Goal: Task Accomplishment & Management: Manage account settings

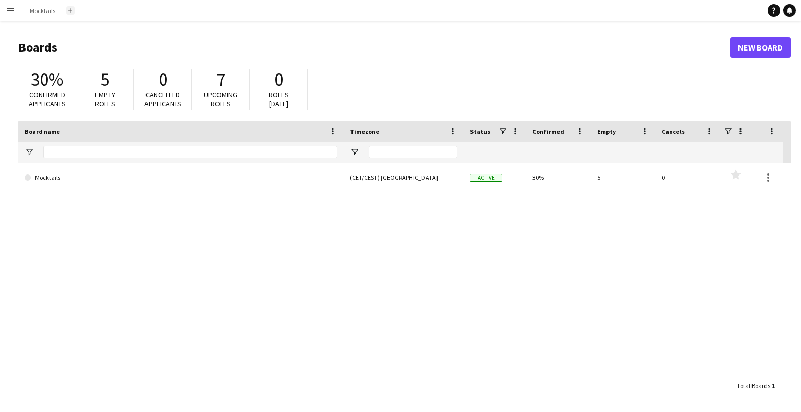
click at [66, 11] on button "Add" at bounding box center [70, 10] width 8 height 8
click at [42, 15] on button "Mocktails Close" at bounding box center [42, 11] width 43 height 20
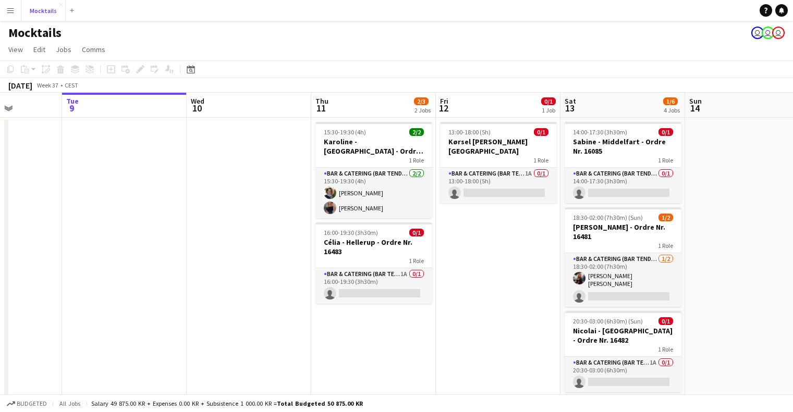
scroll to position [0, 317]
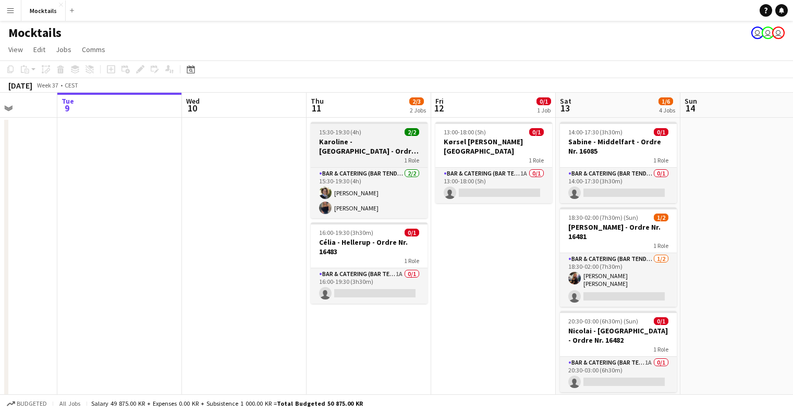
click at [362, 133] on div "15:30-19:30 (4h) 2/2" at bounding box center [369, 132] width 117 height 8
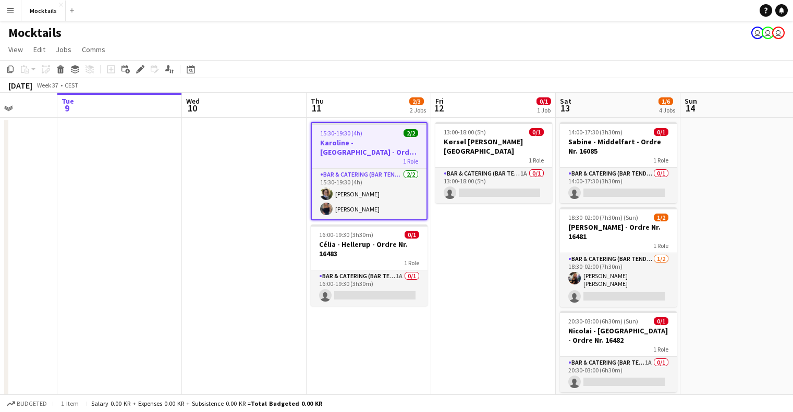
click at [367, 155] on h3 "Karoline - [GEOGRAPHIC_DATA] - Ordre Nr. 16520" at bounding box center [369, 147] width 115 height 19
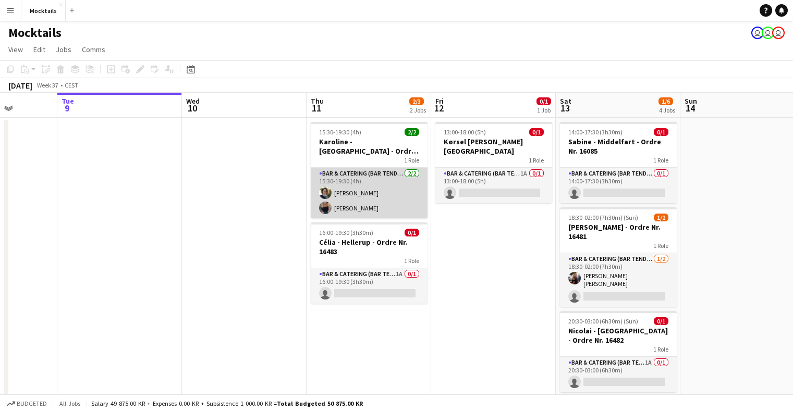
click at [369, 176] on app-card-role "Bar & Catering (Bar Tender) [DATE] 15:30-19:30 (4h) [PERSON_NAME] [PERSON_NAME]" at bounding box center [369, 193] width 117 height 51
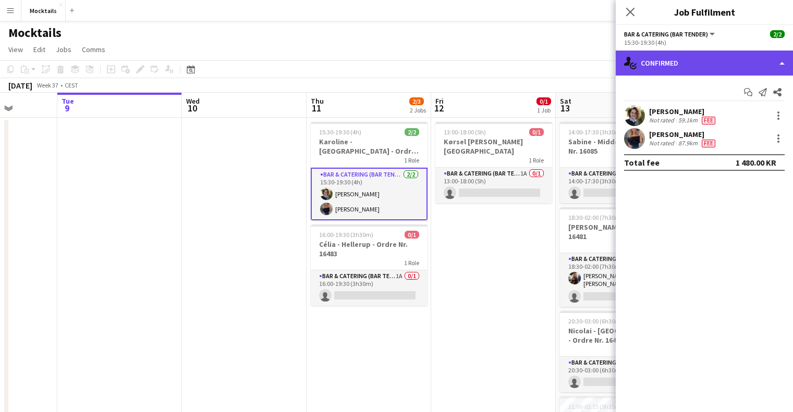
click at [708, 56] on div "single-neutral-actions-check-2 Confirmed" at bounding box center [704, 63] width 177 height 25
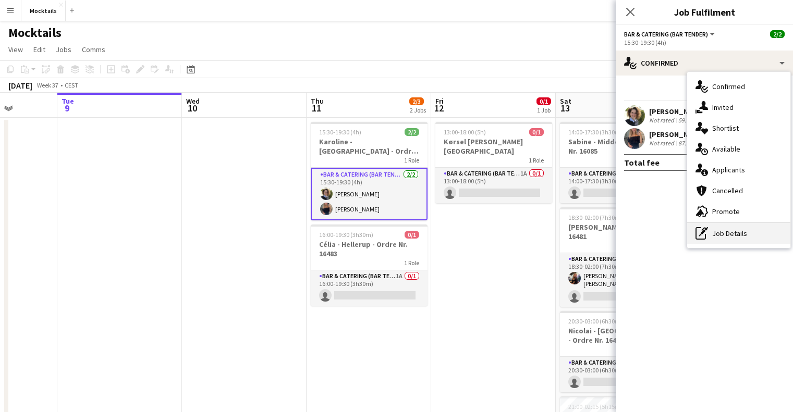
click at [745, 233] on div "pen-write Job Details" at bounding box center [738, 233] width 103 height 21
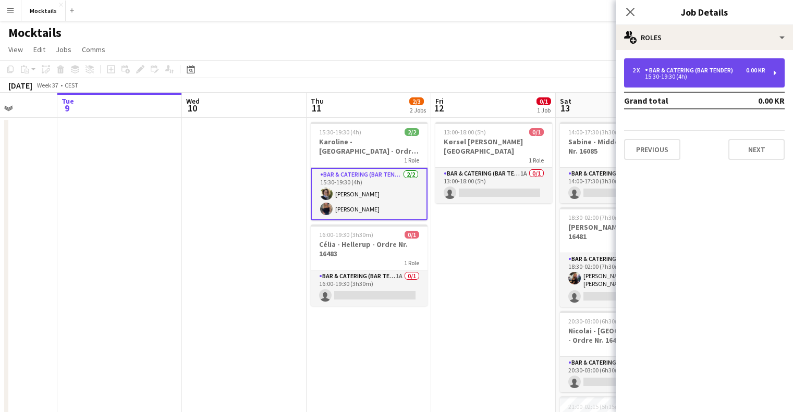
click at [704, 80] on div "2 x Bar & Catering (Bar Tender) 0.00 KR 15:30-19:30 (4h)" at bounding box center [704, 72] width 161 height 29
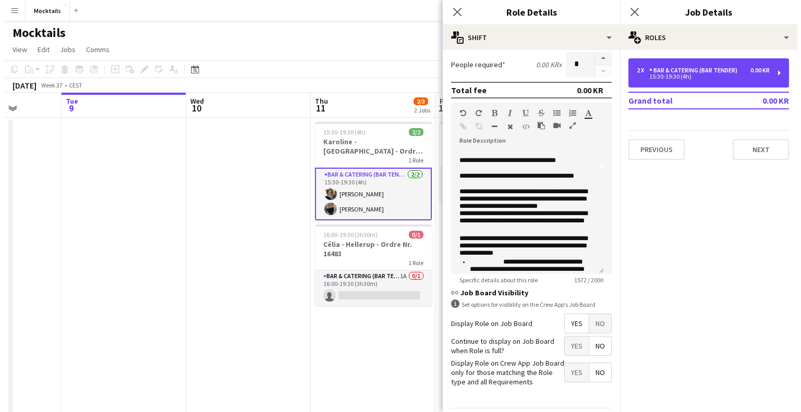
scroll to position [0, 0]
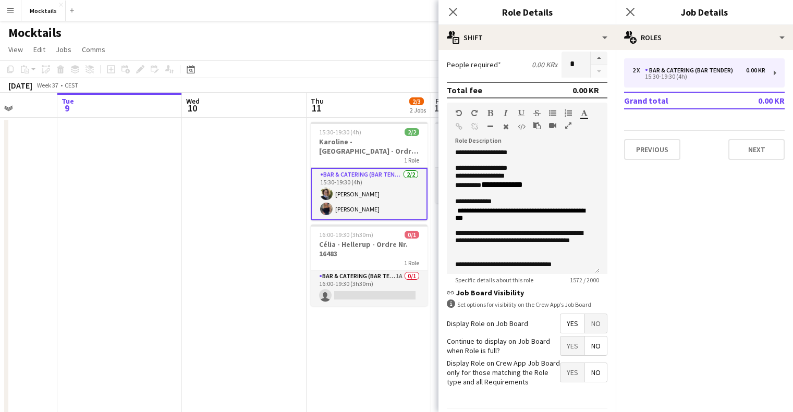
click at [282, 30] on div "Mocktails user user user" at bounding box center [396, 31] width 793 height 20
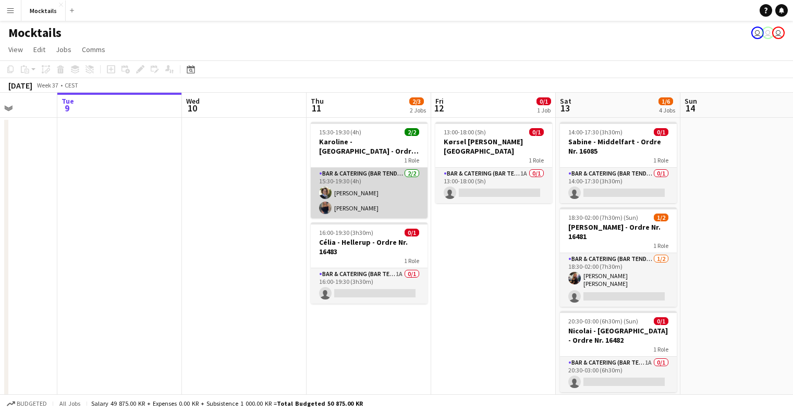
click at [362, 187] on app-card-role "Bar & Catering (Bar Tender) [DATE] 15:30-19:30 (4h) [PERSON_NAME] [PERSON_NAME]" at bounding box center [369, 193] width 117 height 51
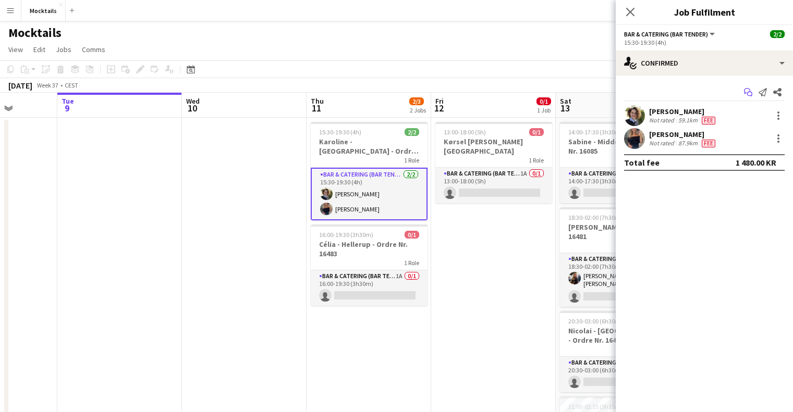
click at [747, 88] on icon at bounding box center [747, 91] width 6 height 6
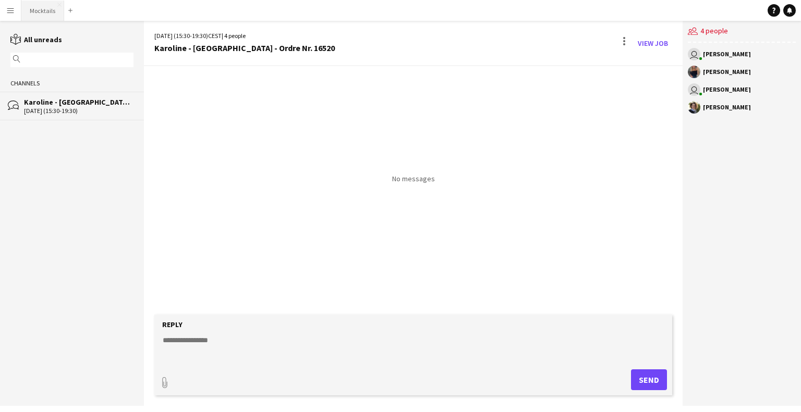
click at [45, 13] on button "Mocktails Close" at bounding box center [42, 11] width 43 height 20
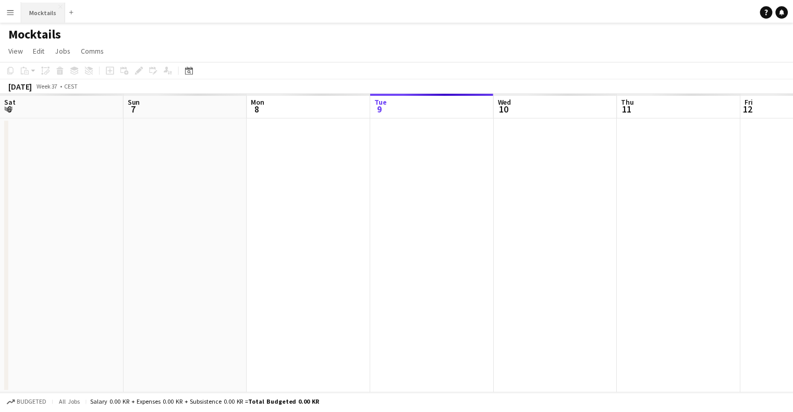
scroll to position [0, 249]
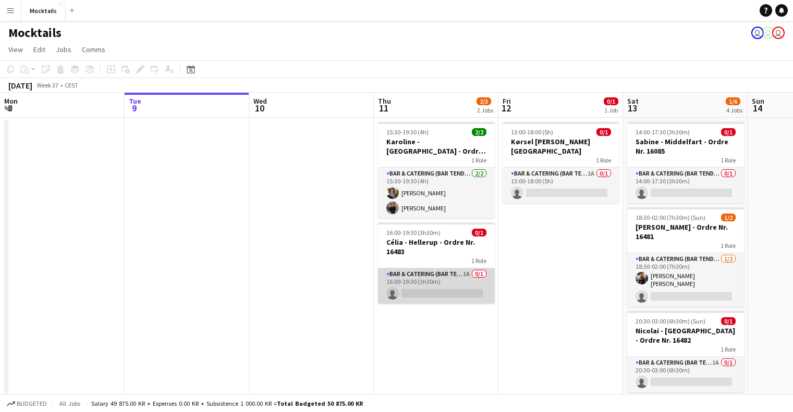
click at [451, 284] on app-card-role "Bar & Catering (Bar Tender) 1A 0/1 16:00-19:30 (3h30m) single-neutral-actions" at bounding box center [436, 286] width 117 height 35
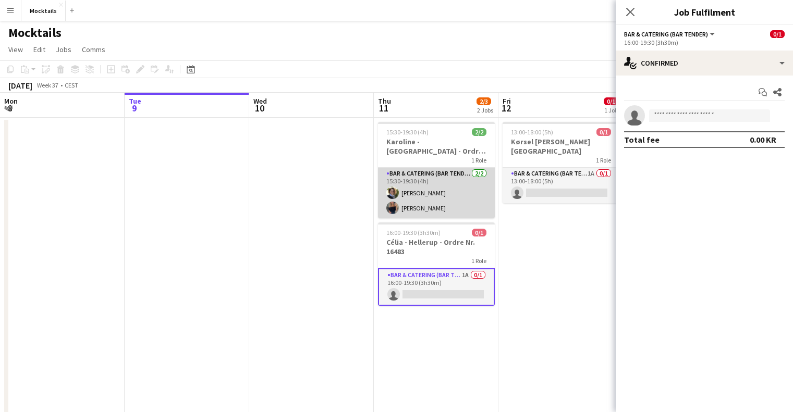
click at [443, 203] on app-card-role "Bar & Catering (Bar Tender) [DATE] 15:30-19:30 (4h) [PERSON_NAME] [PERSON_NAME]" at bounding box center [436, 193] width 117 height 51
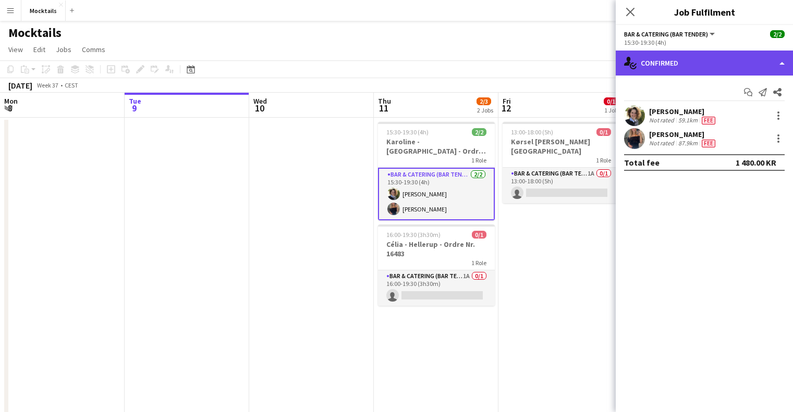
click at [732, 68] on div "single-neutral-actions-check-2 Confirmed" at bounding box center [704, 63] width 177 height 25
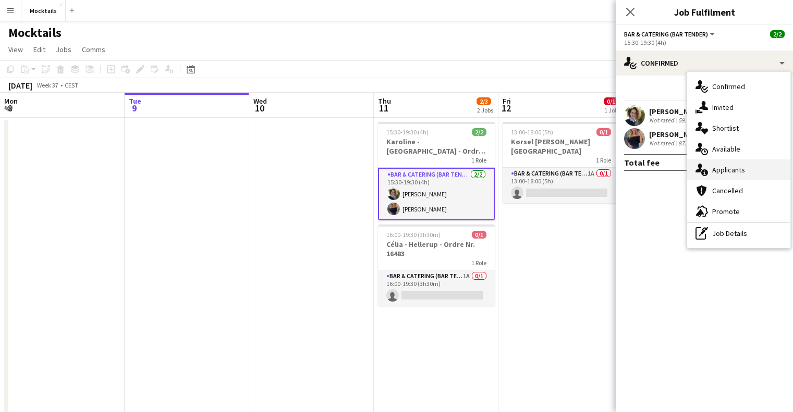
click at [741, 167] on span "Applicants" at bounding box center [728, 169] width 33 height 9
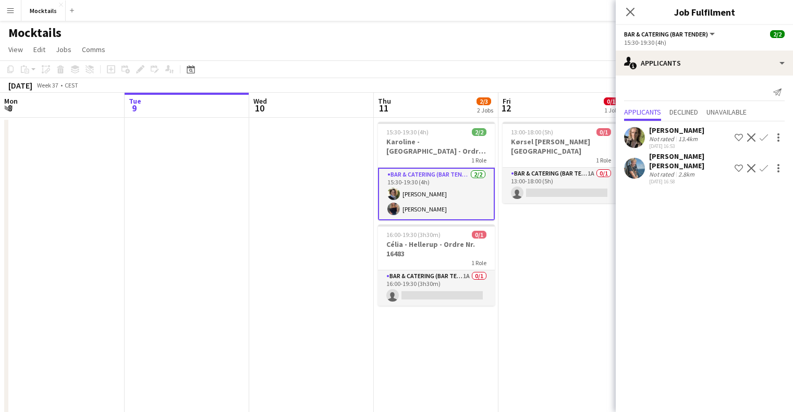
click at [671, 158] on div "[PERSON_NAME] [PERSON_NAME]" at bounding box center [689, 161] width 81 height 19
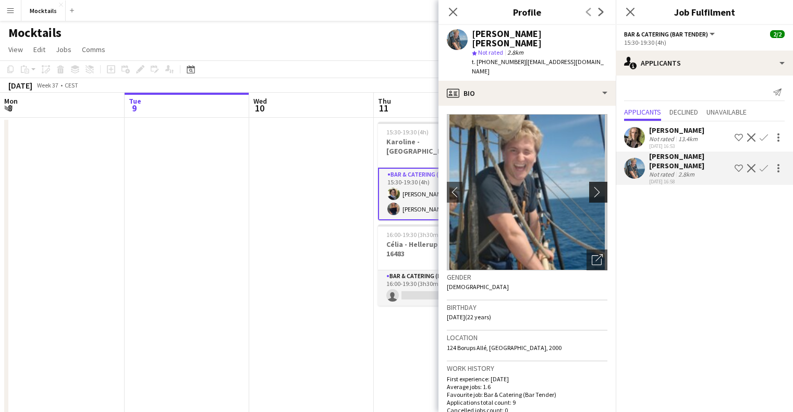
click at [593, 182] on button "chevron-right" at bounding box center [599, 192] width 21 height 21
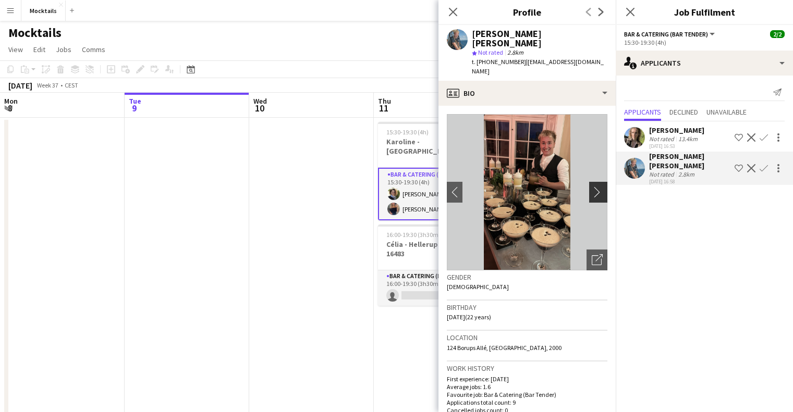
click at [593, 182] on button "chevron-right" at bounding box center [599, 192] width 21 height 21
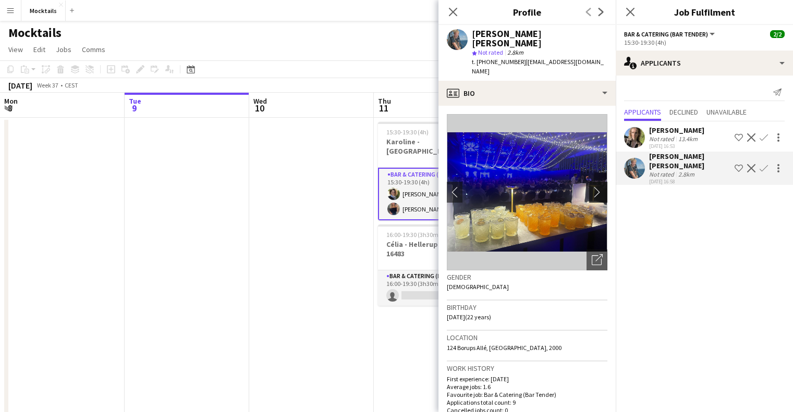
click at [593, 182] on button "chevron-right" at bounding box center [599, 192] width 21 height 21
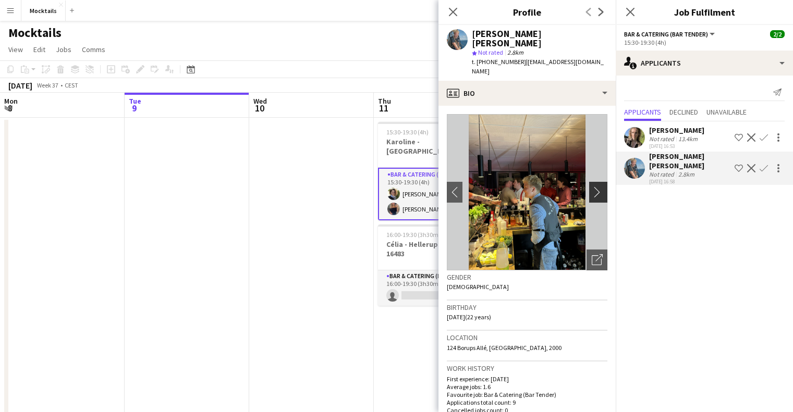
click at [593, 182] on button "chevron-right" at bounding box center [599, 192] width 21 height 21
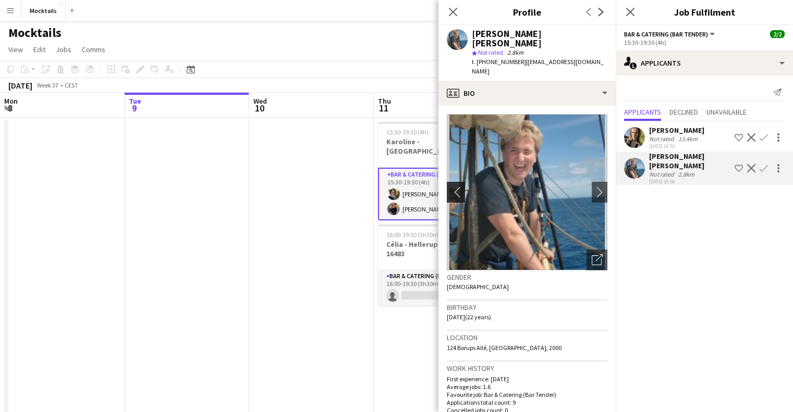
click at [455, 187] on app-icon "chevron-left" at bounding box center [455, 192] width 16 height 11
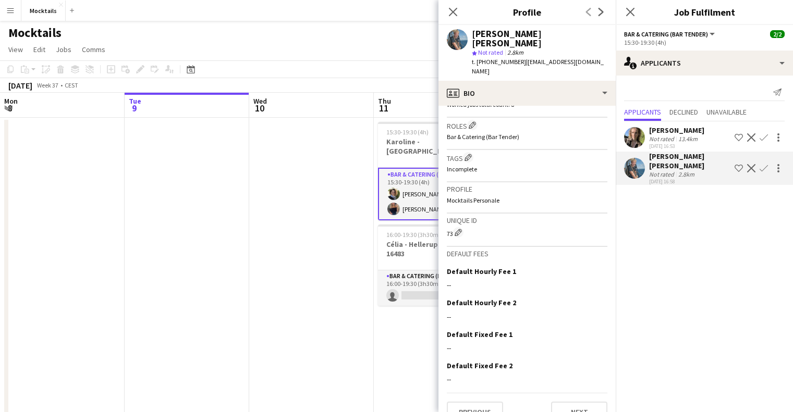
scroll to position [0, 0]
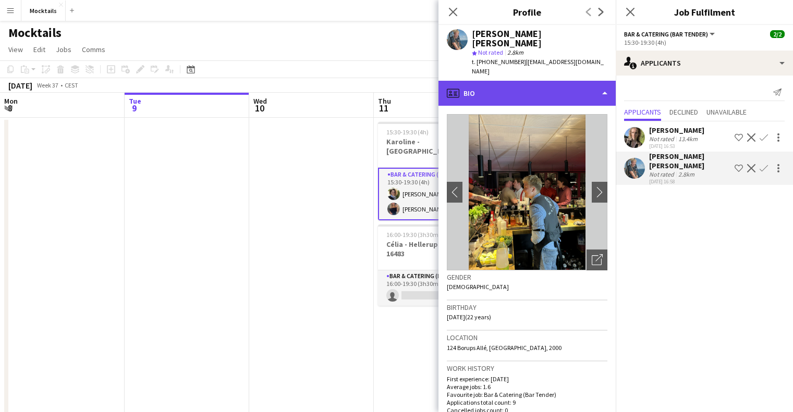
click at [501, 82] on div "profile Bio" at bounding box center [527, 93] width 177 height 25
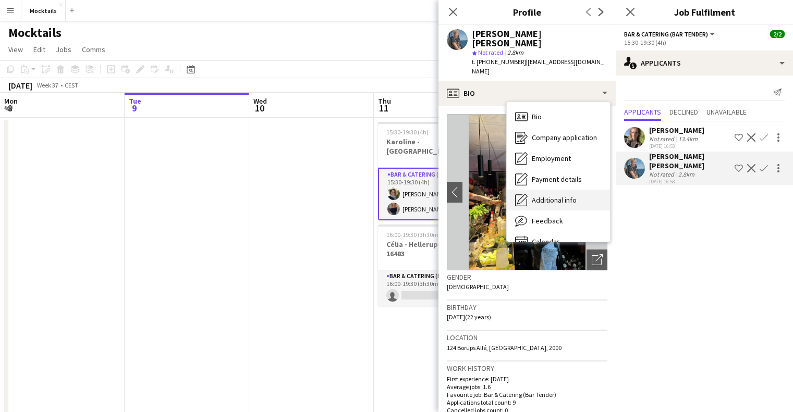
click at [544, 190] on div "Additional info Additional info" at bounding box center [558, 200] width 103 height 21
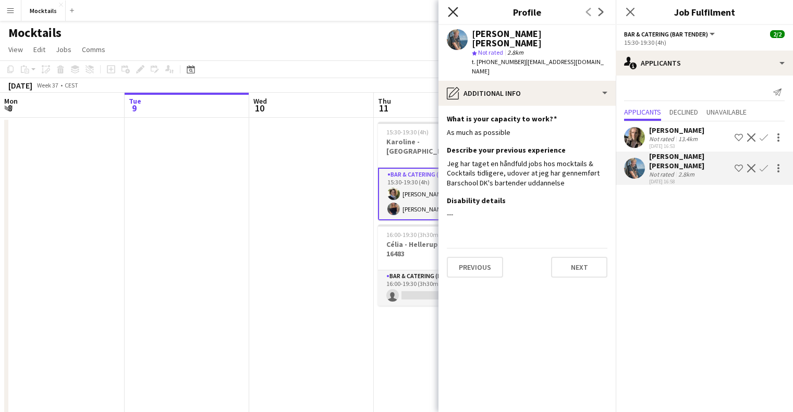
click at [452, 15] on icon "Close pop-in" at bounding box center [453, 12] width 10 height 10
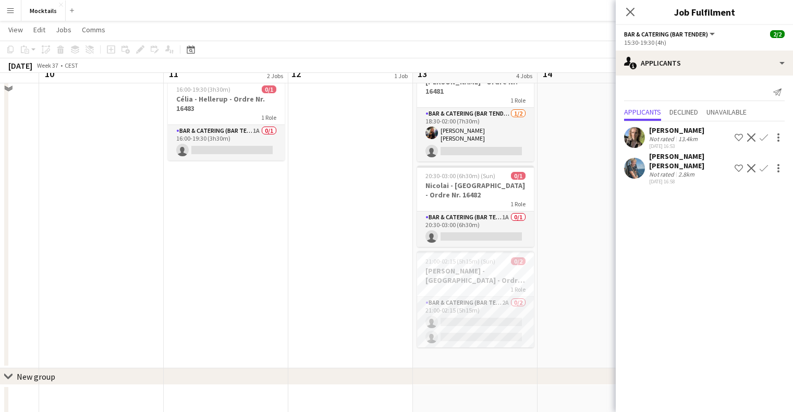
scroll to position [151, 0]
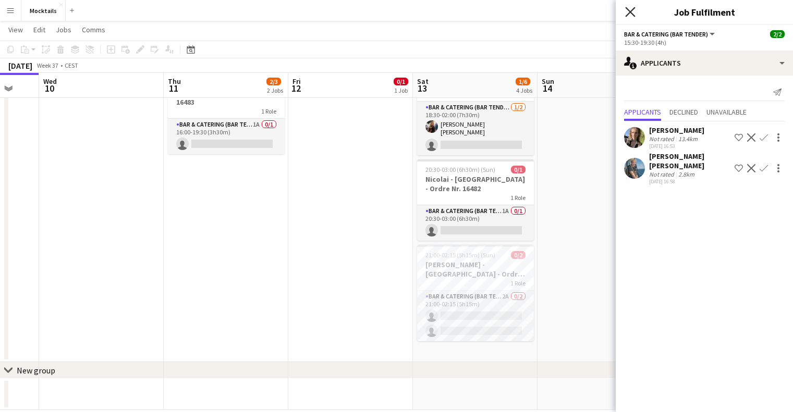
click at [633, 15] on icon at bounding box center [630, 12] width 10 height 10
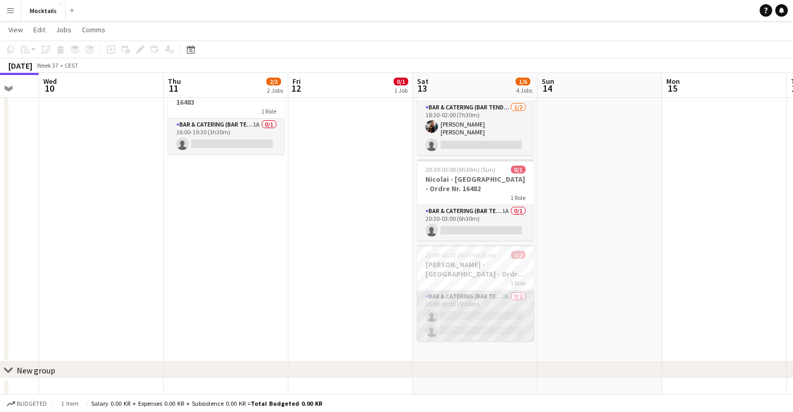
click at [486, 300] on app-card-role "Bar & Catering (Bar Tender) 2A 0/2 21:00-02:15 (5h15m) single-neutral-actions s…" at bounding box center [475, 316] width 117 height 51
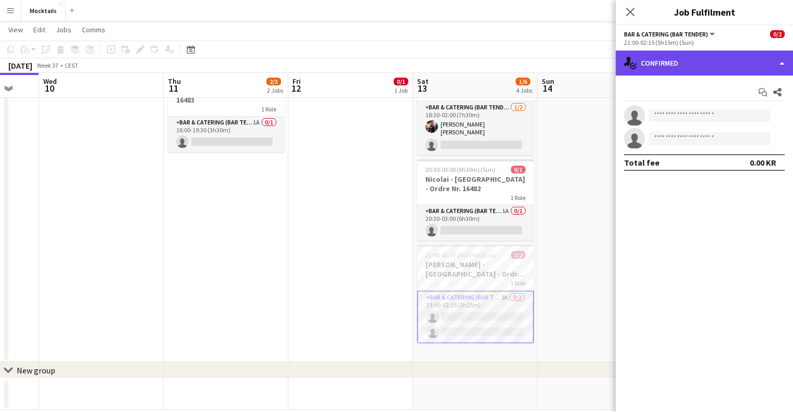
click at [725, 68] on div "single-neutral-actions-check-2 Confirmed" at bounding box center [704, 63] width 177 height 25
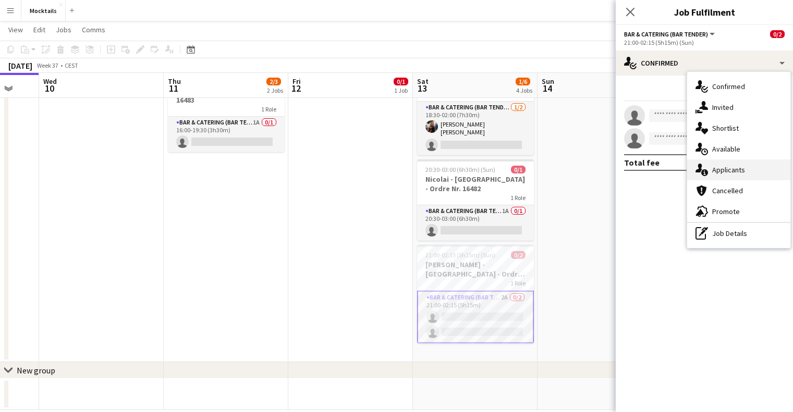
click at [741, 167] on span "Applicants" at bounding box center [728, 169] width 33 height 9
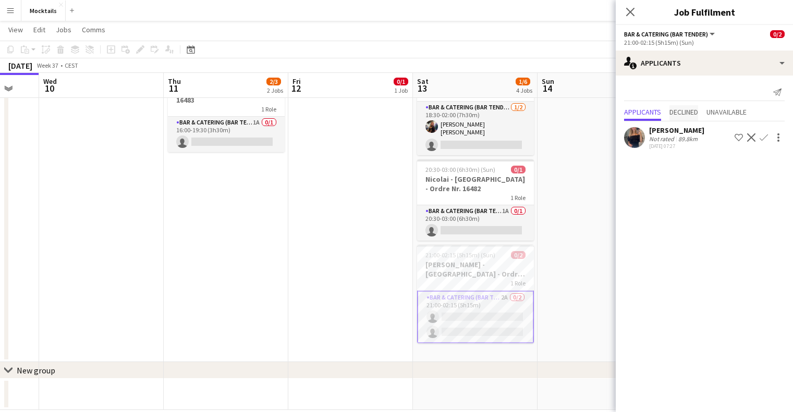
click at [689, 113] on span "Declined" at bounding box center [684, 111] width 29 height 7
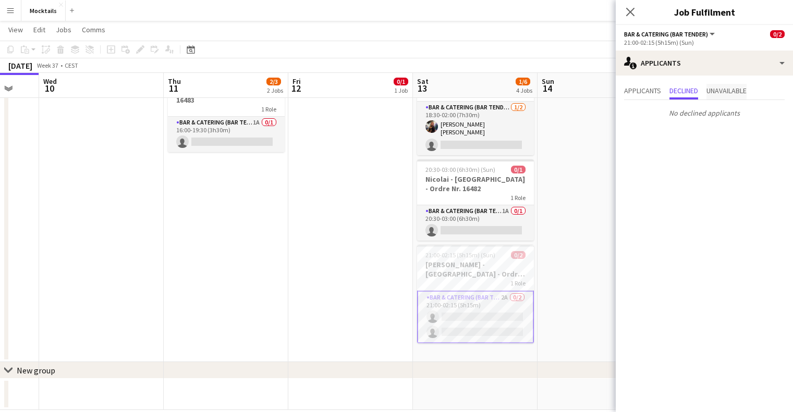
click at [739, 84] on span "Unavailable" at bounding box center [727, 92] width 40 height 16
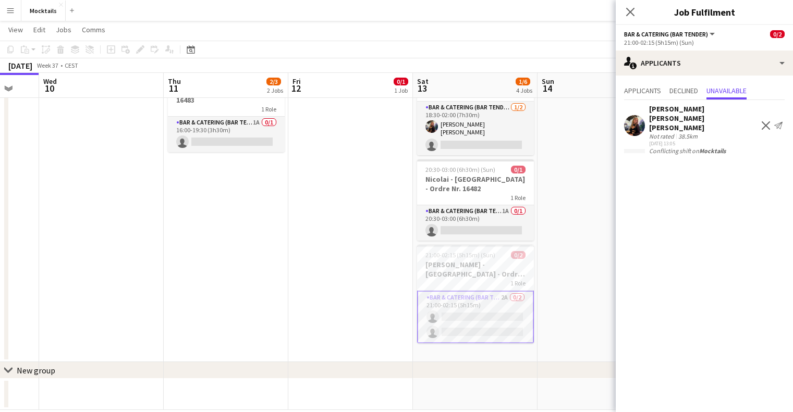
click at [620, 16] on div "Close pop-in" at bounding box center [630, 12] width 29 height 24
click at [637, 6] on app-icon "Close pop-in" at bounding box center [630, 12] width 15 height 15
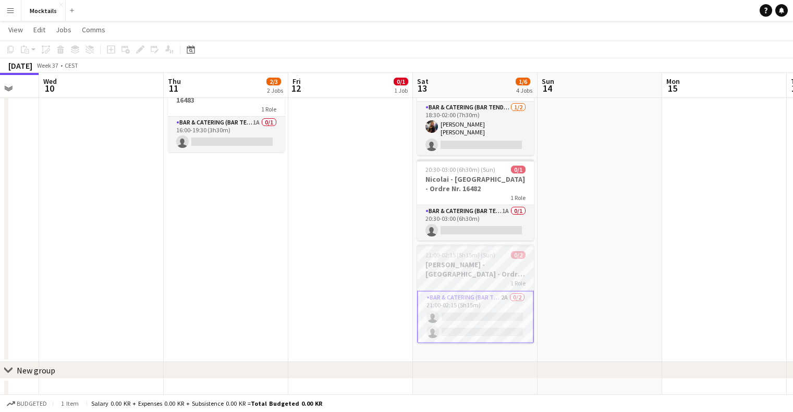
click at [495, 273] on h3 "[PERSON_NAME] - [GEOGRAPHIC_DATA] - Ordre Nr. 16489" at bounding box center [475, 269] width 117 height 19
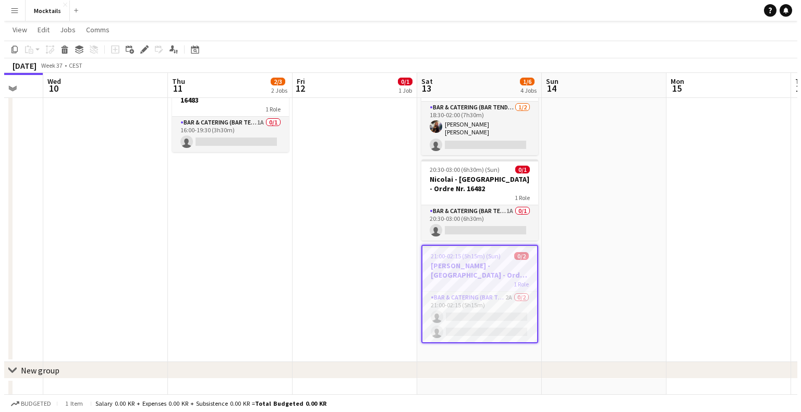
scroll to position [0, 0]
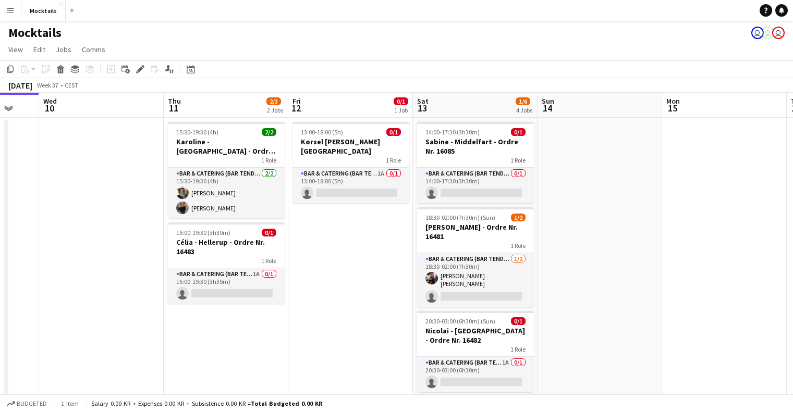
click at [758, 35] on app-user-avatar "user" at bounding box center [757, 33] width 13 height 13
click at [8, 13] on app-icon "Menu" at bounding box center [10, 10] width 8 height 8
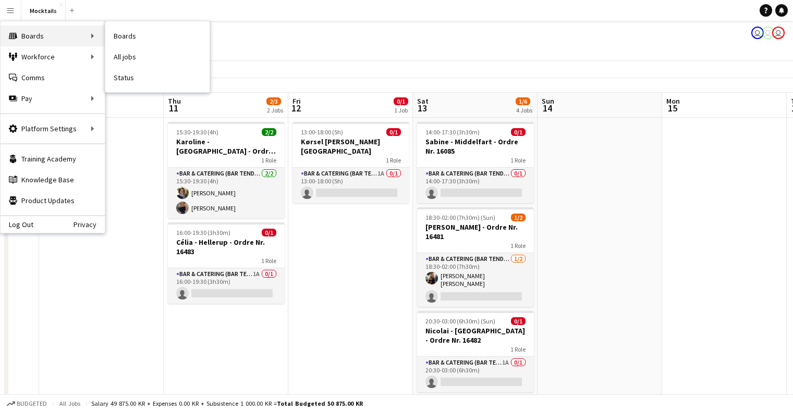
click at [42, 39] on div "Boards Boards" at bounding box center [53, 36] width 104 height 21
click at [118, 59] on link "My Workforce" at bounding box center [157, 56] width 104 height 21
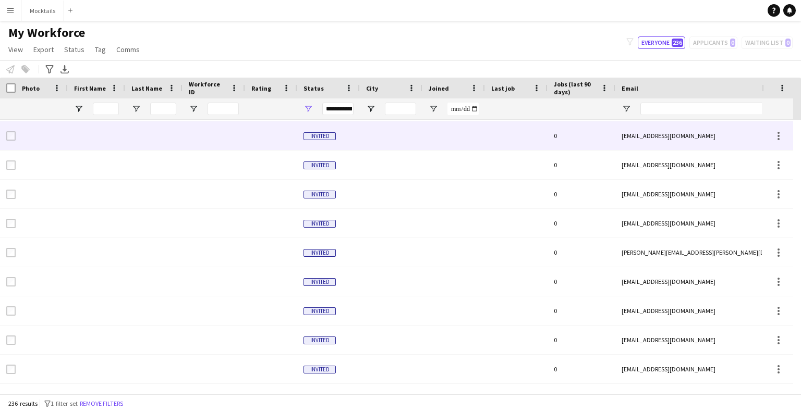
scroll to position [436, 0]
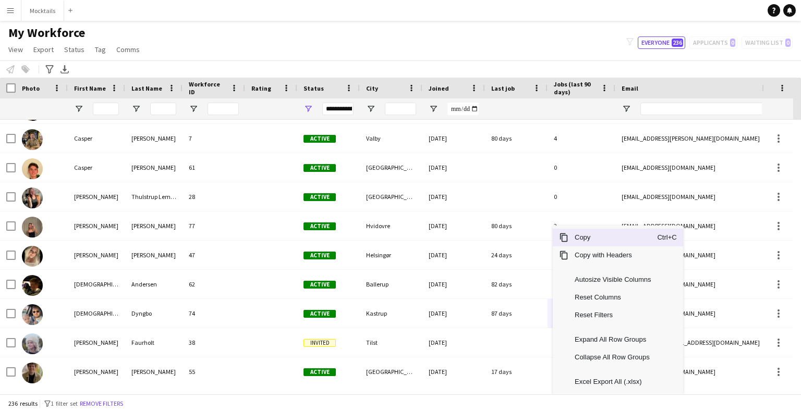
click at [381, 32] on div "My Workforce View Views Default view New view Update view Delete view Edit name…" at bounding box center [400, 42] width 801 height 35
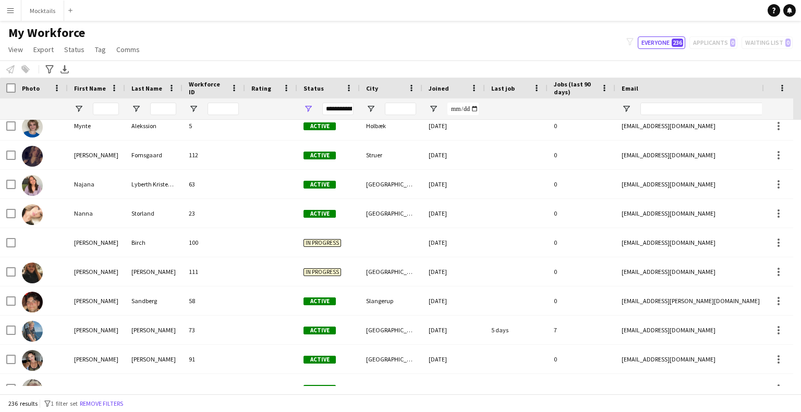
scroll to position [5652, 0]
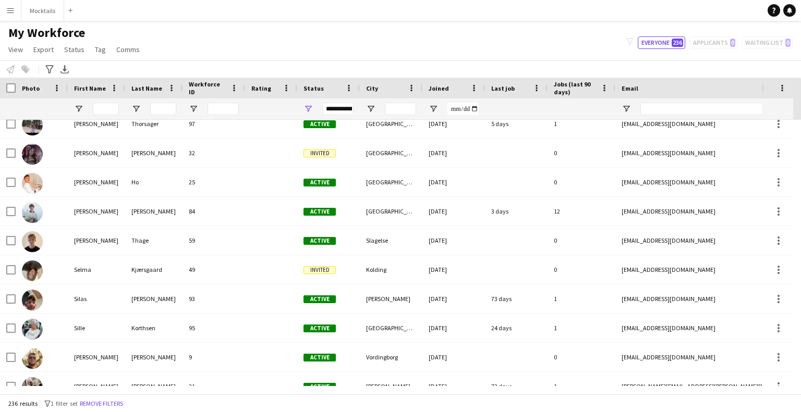
click at [331, 181] on span "Active" at bounding box center [319, 183] width 32 height 8
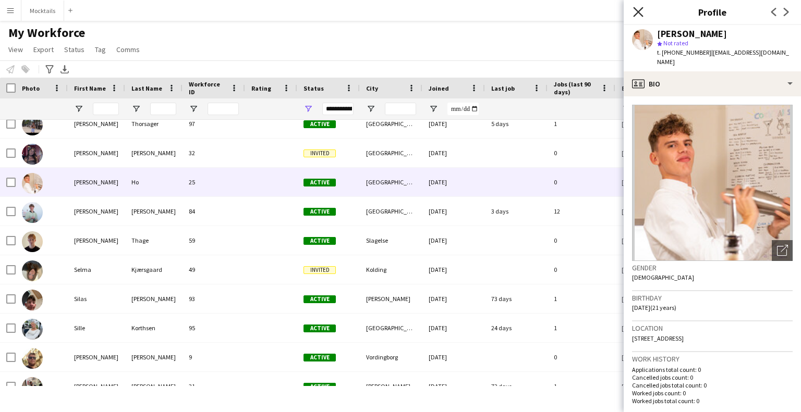
click at [633, 16] on icon at bounding box center [638, 12] width 10 height 10
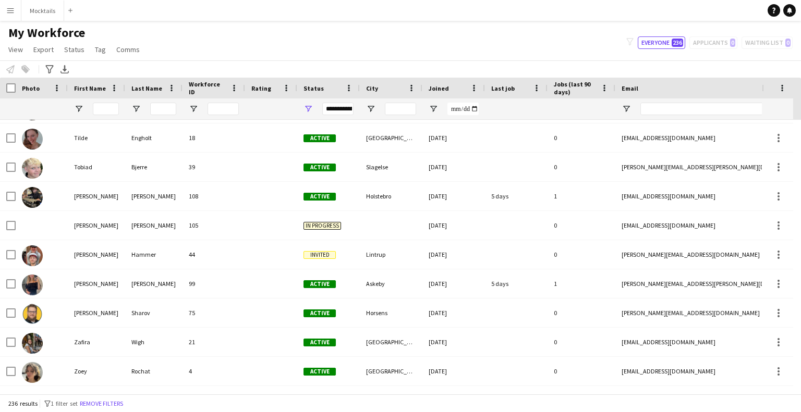
click at [10, 18] on button "Menu" at bounding box center [10, 10] width 21 height 21
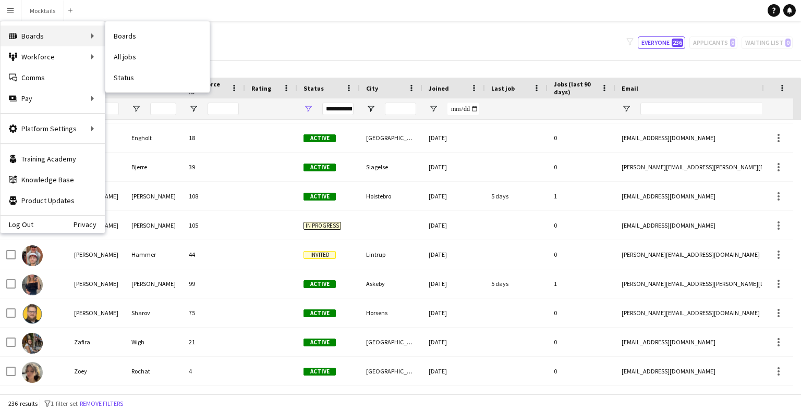
click at [21, 40] on div "Boards Boards" at bounding box center [53, 36] width 104 height 21
click at [149, 43] on link "Boards" at bounding box center [157, 36] width 104 height 21
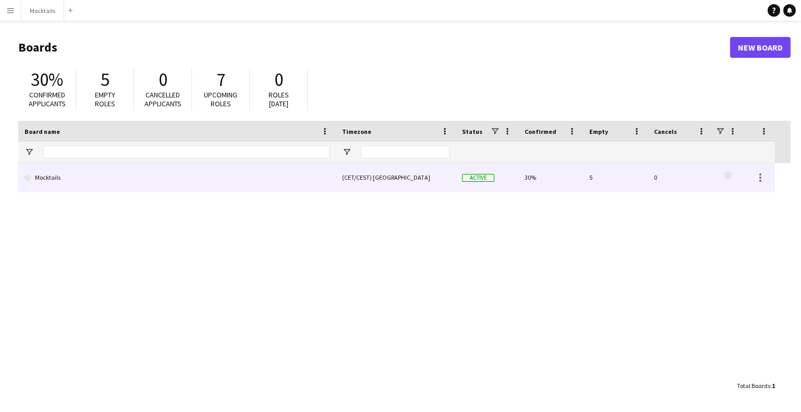
click at [105, 175] on link "Mocktails" at bounding box center [177, 177] width 305 height 29
